Goal: Transaction & Acquisition: Purchase product/service

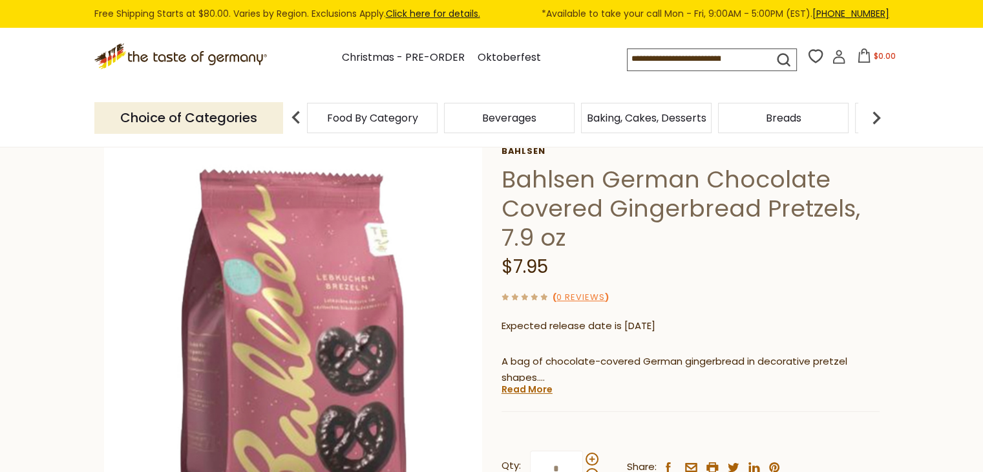
scroll to position [78, 0]
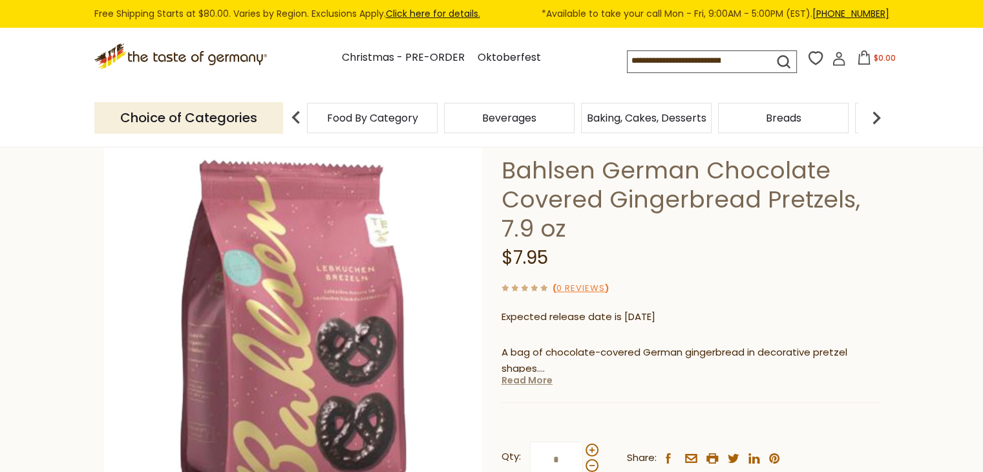
click at [532, 386] on link "Read More" at bounding box center [526, 379] width 51 height 13
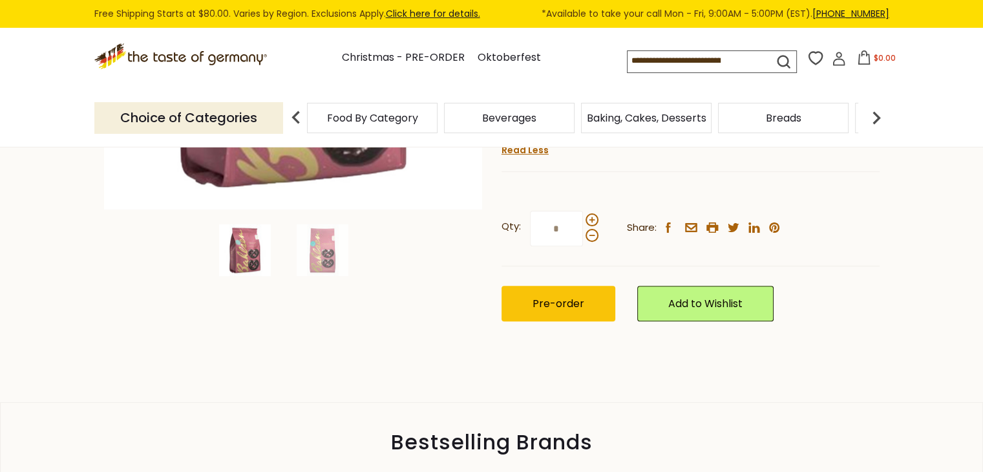
scroll to position [310, 0]
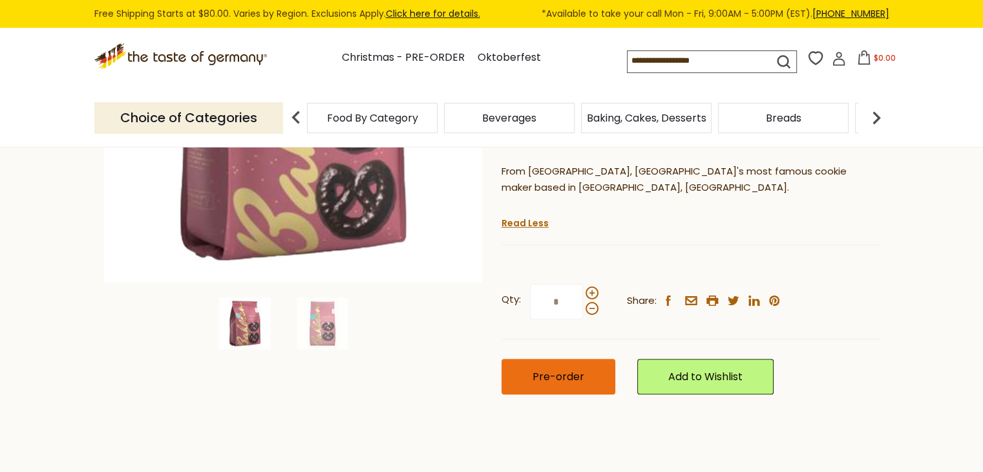
click at [565, 381] on span "Pre-order" at bounding box center [558, 376] width 52 height 15
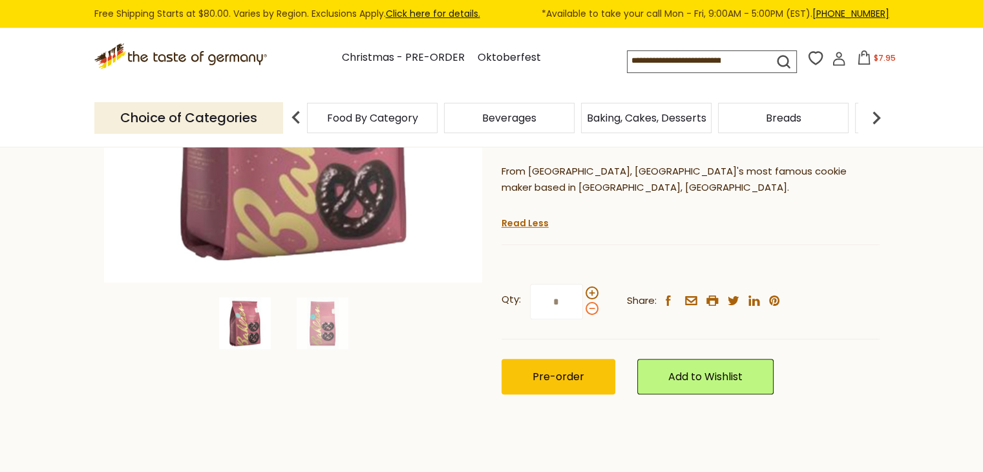
click at [590, 310] on span at bounding box center [591, 308] width 13 height 13
click at [583, 310] on input "*" at bounding box center [556, 302] width 53 height 36
type input "*"
